Goal: Task Accomplishment & Management: Use online tool/utility

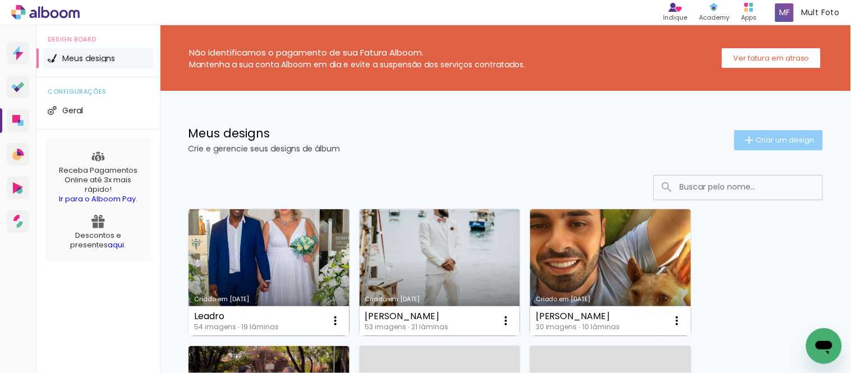
click at [660, 141] on span "Criar um design" at bounding box center [785, 139] width 58 height 7
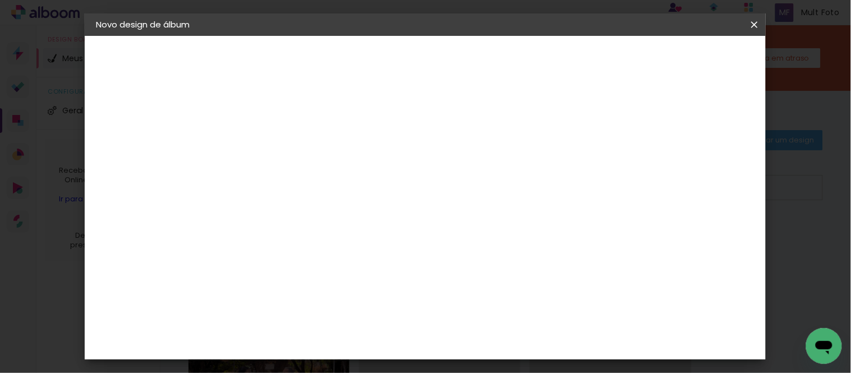
click at [279, 155] on input at bounding box center [279, 150] width 0 height 17
type input "[PERSON_NAME]"
type paper-input "[PERSON_NAME]"
click at [0, 0] on slot "Avançar" at bounding box center [0, 0] width 0 height 0
drag, startPoint x: 533, startPoint y: 156, endPoint x: 540, endPoint y: 166, distance: 12.1
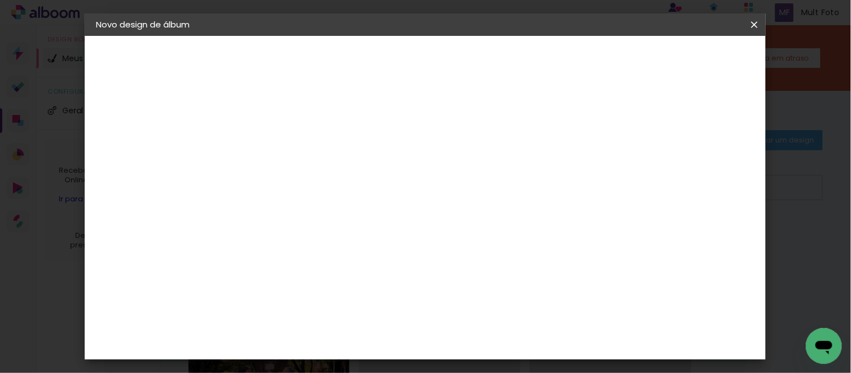
click at [490, 156] on div at bounding box center [436, 151] width 108 height 15
click at [0, 0] on slot "Tamanho Livre" at bounding box center [0, 0] width 0 height 0
click at [0, 0] on slot "Avançar" at bounding box center [0, 0] width 0 height 0
click at [495, 264] on input "60" at bounding box center [486, 338] width 29 height 17
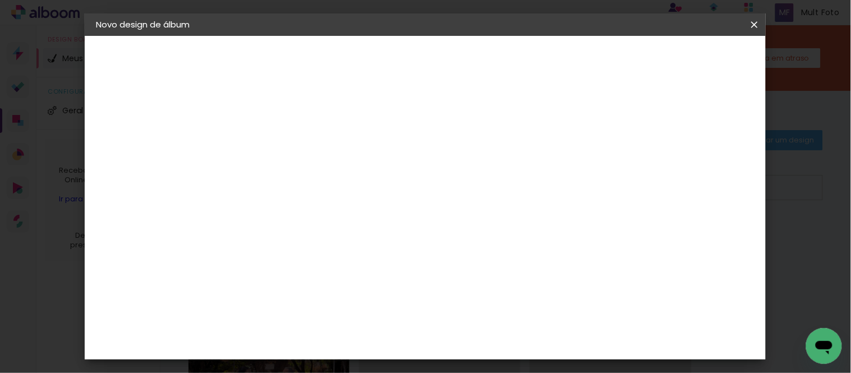
scroll to position [202, 0]
type input "40"
type paper-input "40"
click at [545, 63] on span "Iniciar design" at bounding box center [523, 64] width 43 height 16
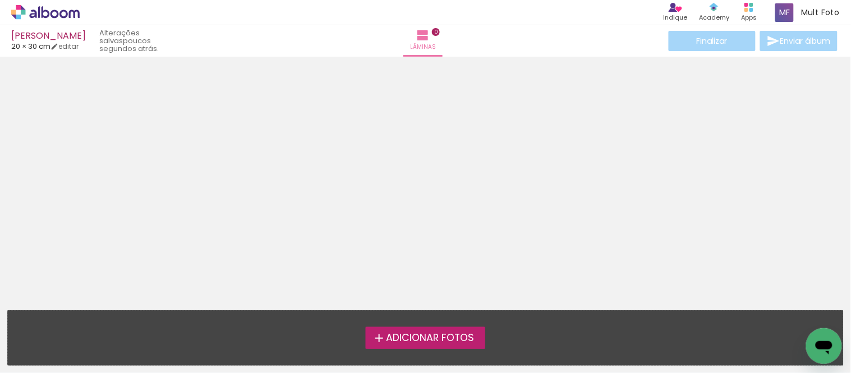
click at [442, 264] on span "Adicionar Fotos" at bounding box center [430, 338] width 88 height 10
click at [0, 0] on input "file" at bounding box center [0, 0] width 0 height 0
click at [429, 264] on span "Adicionar Fotos" at bounding box center [430, 338] width 88 height 10
click at [0, 0] on input "file" at bounding box center [0, 0] width 0 height 0
